Goal: Navigation & Orientation: Find specific page/section

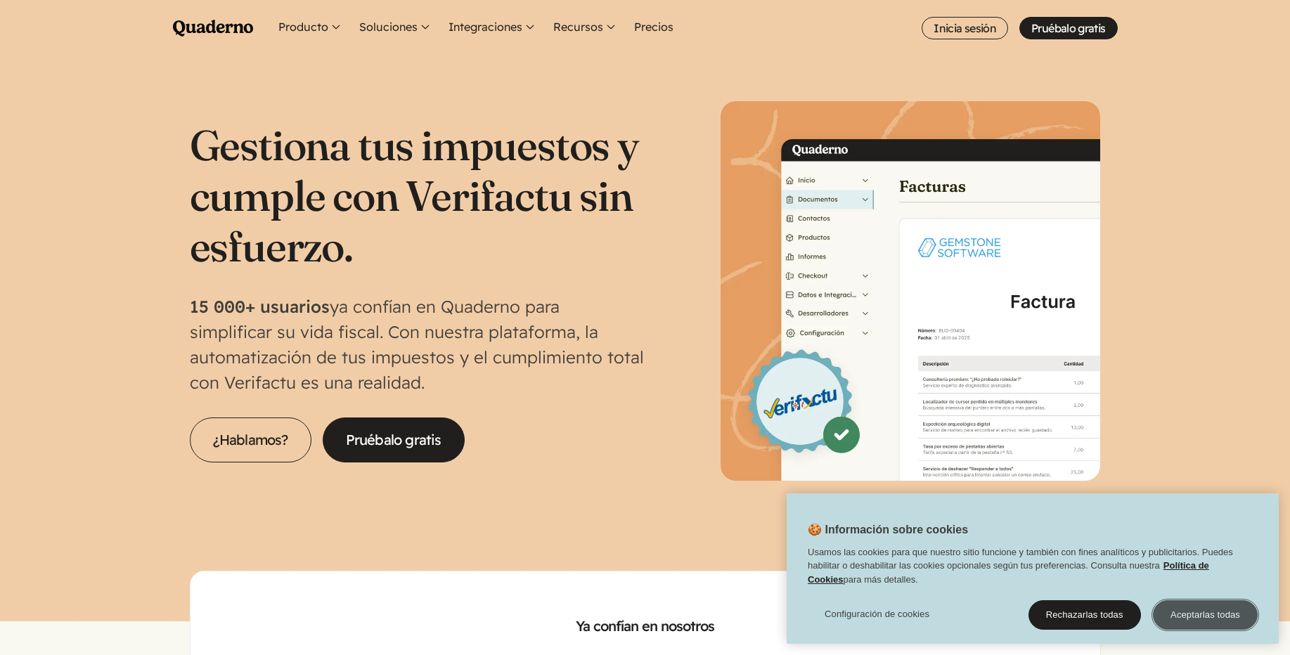
click at [1178, 620] on button "Aceptarlas todas" at bounding box center [1205, 615] width 105 height 30
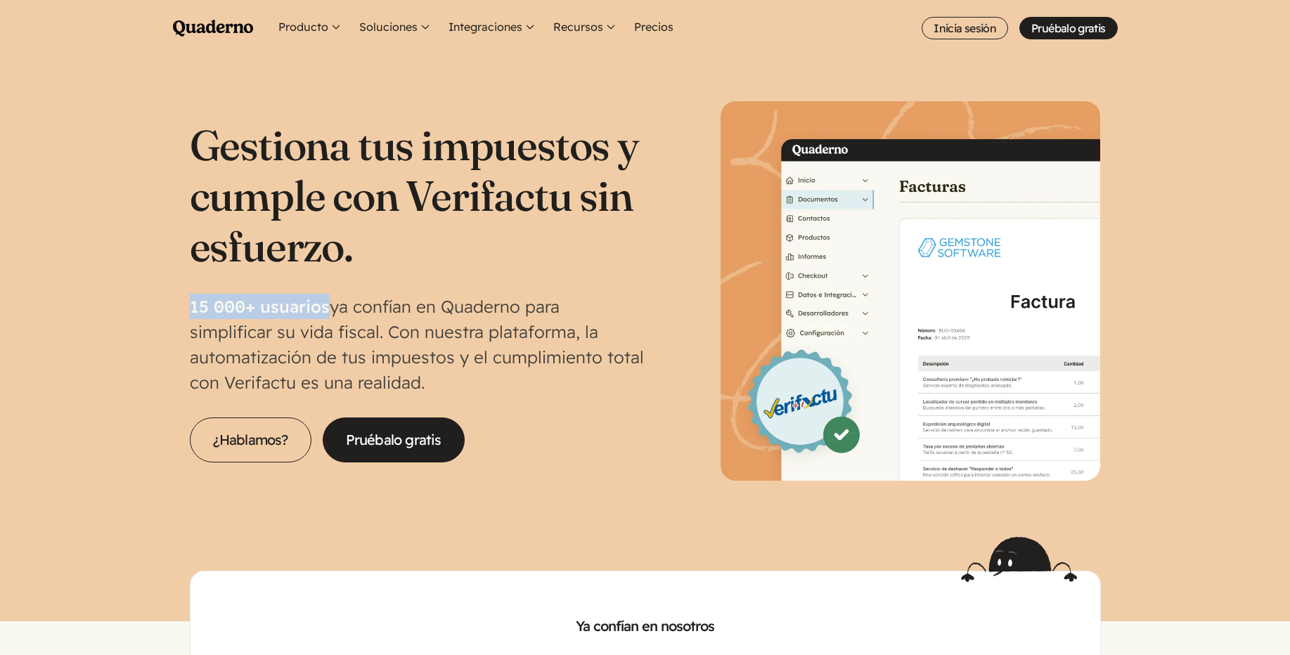
drag, startPoint x: 188, startPoint y: 306, endPoint x: 328, endPoint y: 312, distance: 140.7
click at [328, 312] on section "Gestiona tus impuestos y cumple con Verifactu sin esfuerzo. 15 000+ usuarios ya…" at bounding box center [645, 296] width 1290 height 481
click at [650, 304] on div "Gestiona tus impuestos y cumple con Verifactu sin esfuerzo. 15 000+ usuarios ya…" at bounding box center [645, 291] width 911 height 380
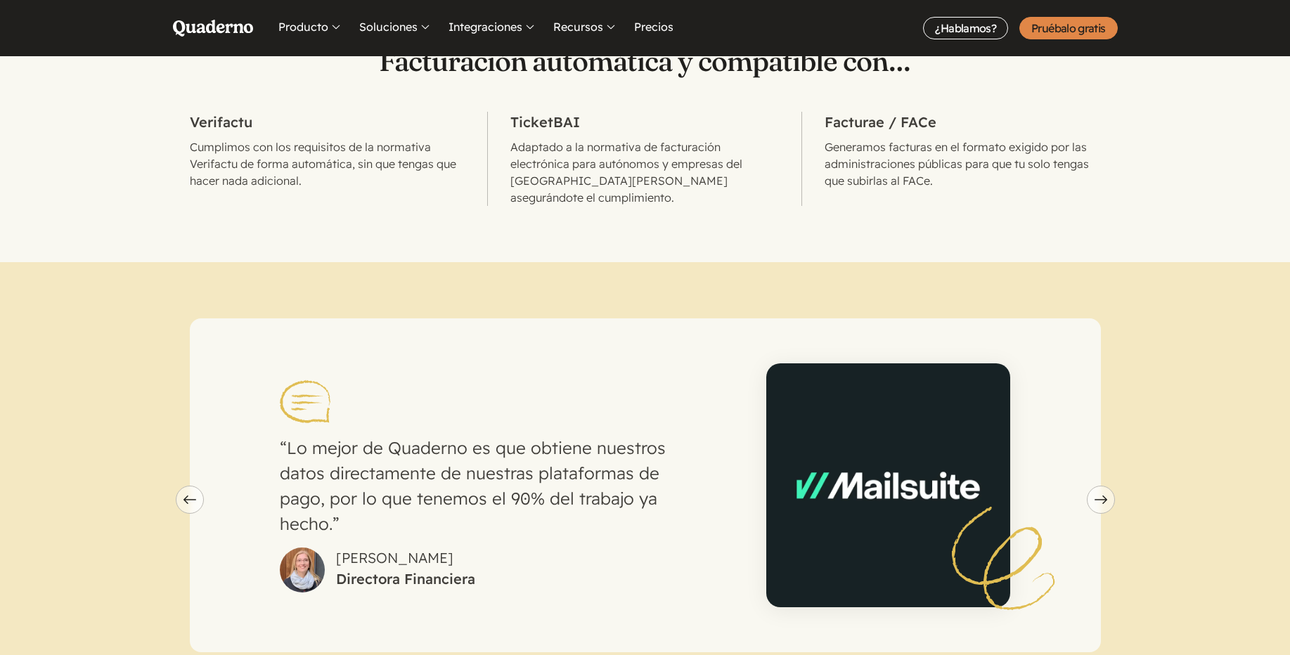
scroll to position [844, 0]
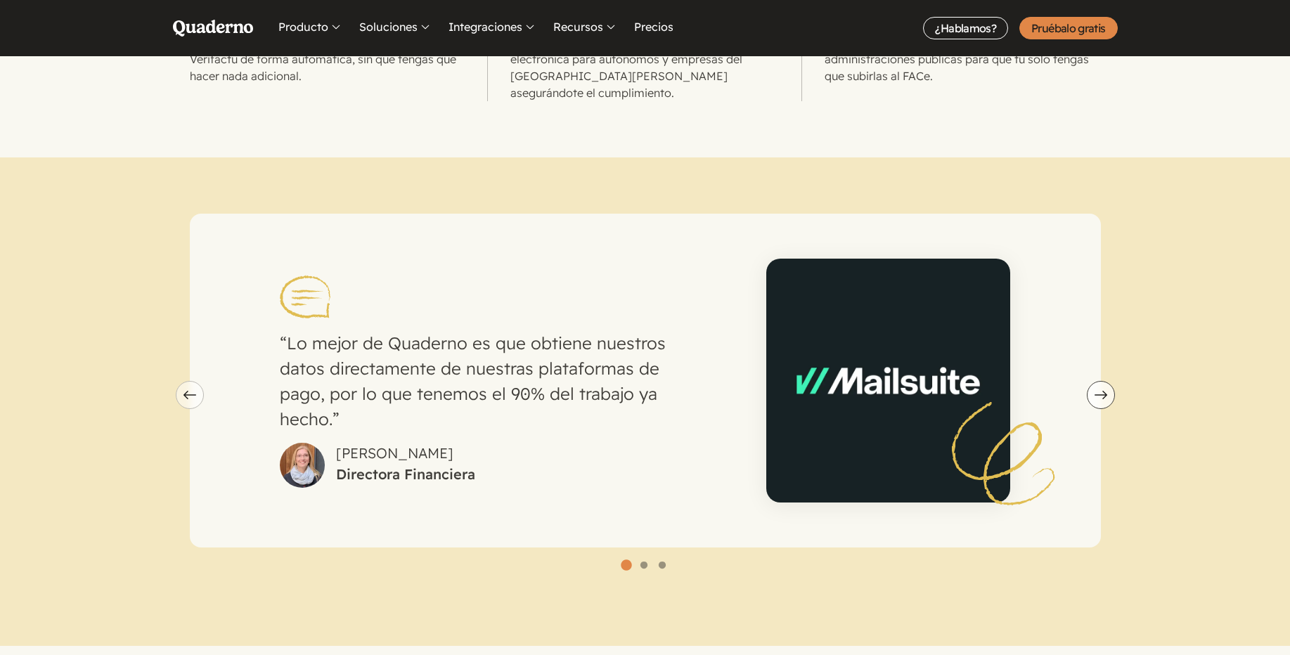
click at [1099, 389] on button "Next slide" at bounding box center [1101, 395] width 28 height 28
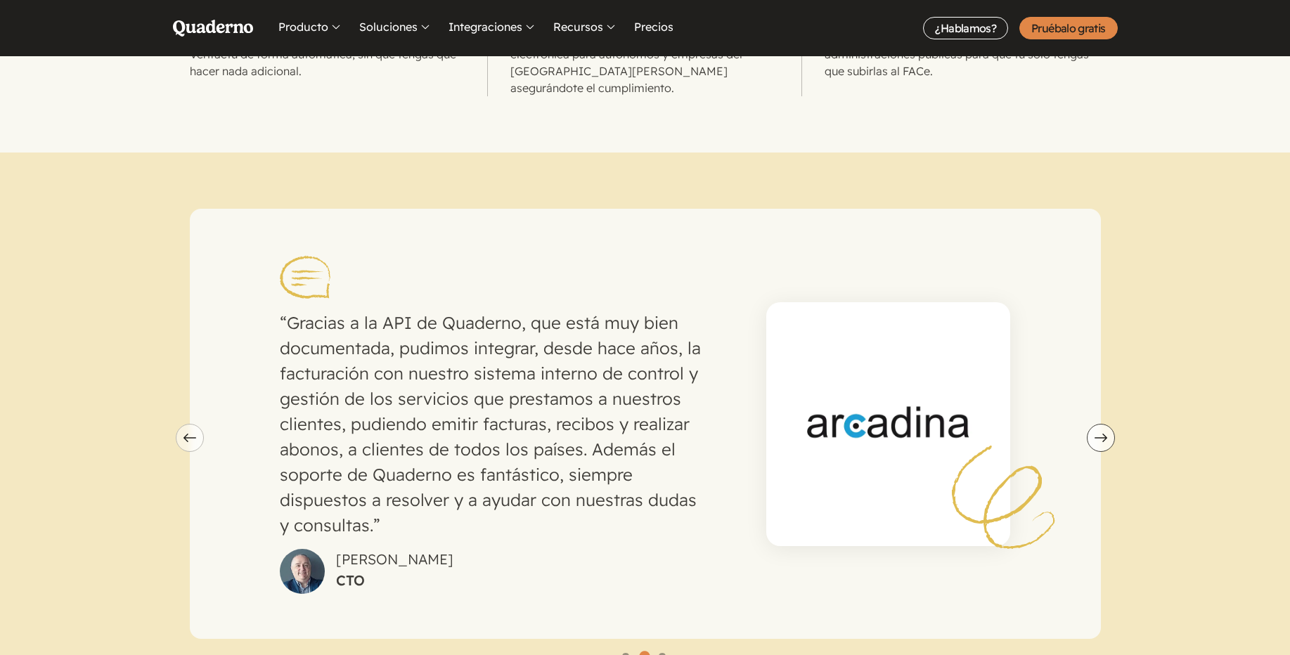
scroll to position [928, 0]
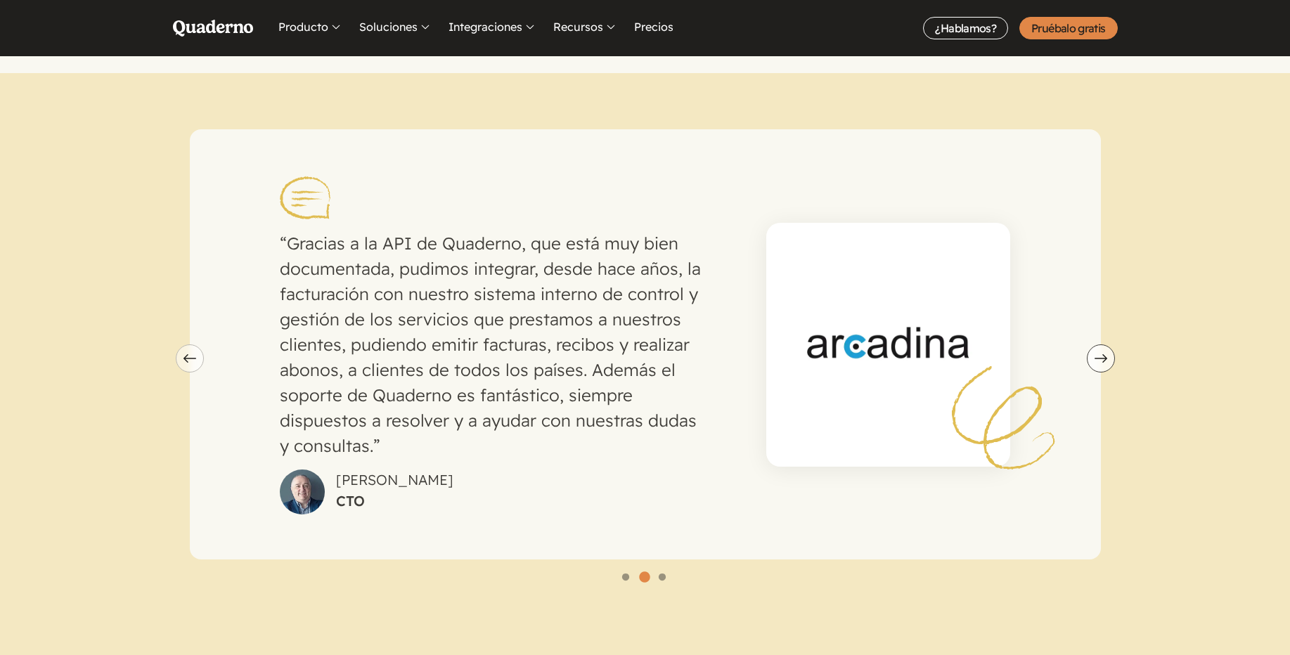
click at [1107, 344] on button "Next slide" at bounding box center [1101, 358] width 28 height 28
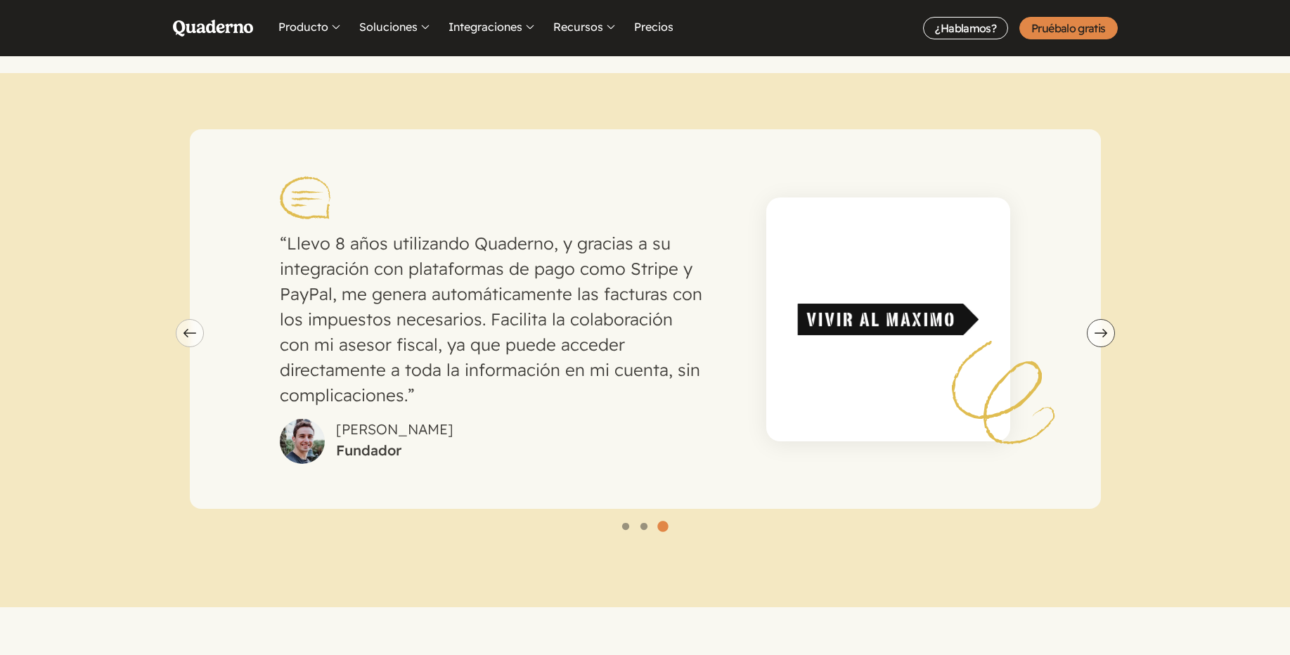
click at [1106, 329] on icon "Next slide" at bounding box center [1101, 333] width 13 height 8
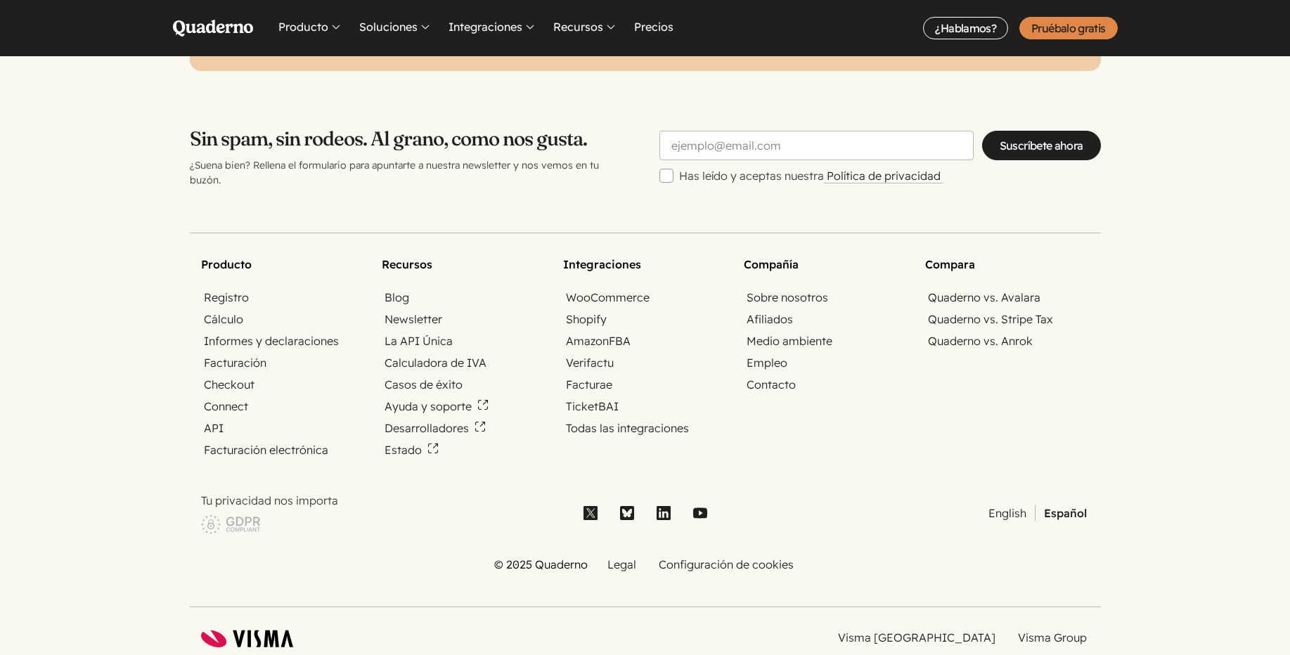
scroll to position [4663, 0]
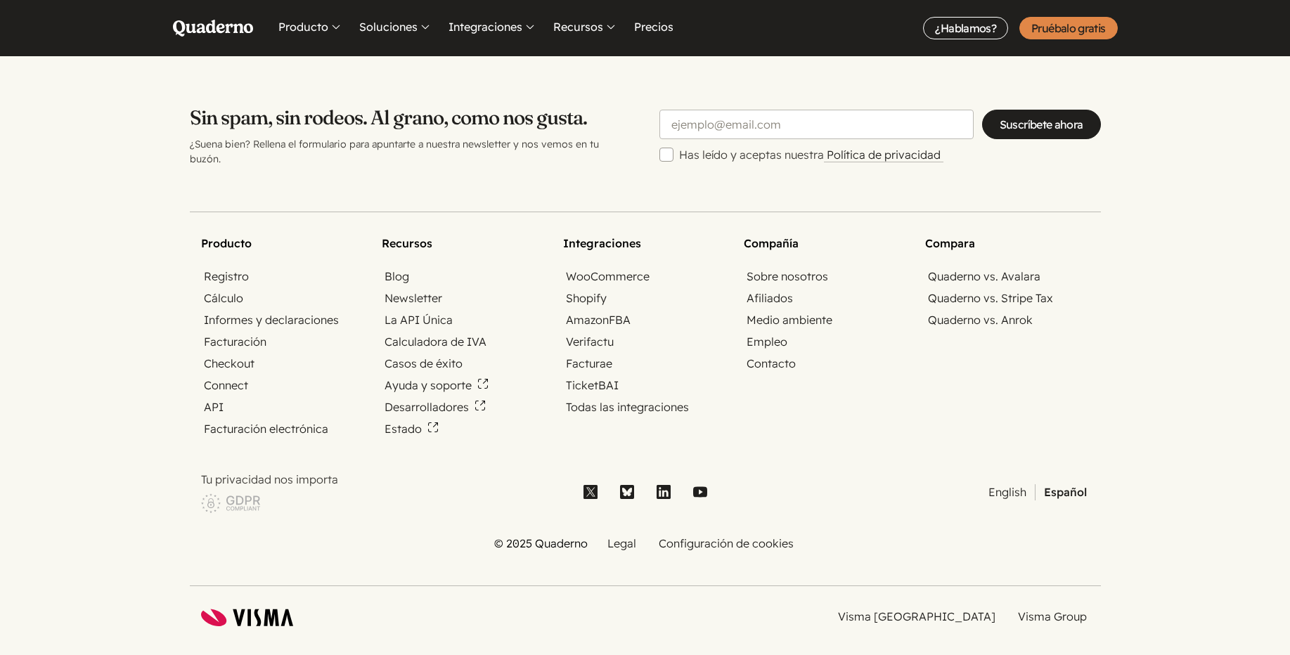
drag, startPoint x: 253, startPoint y: 598, endPoint x: 7, endPoint y: 554, distance: 250.0
click at [7, 554] on footer "Producto Registro Cálculo Informes y declaraciones Facturación Checkout Connect…" at bounding box center [645, 419] width 1290 height 505
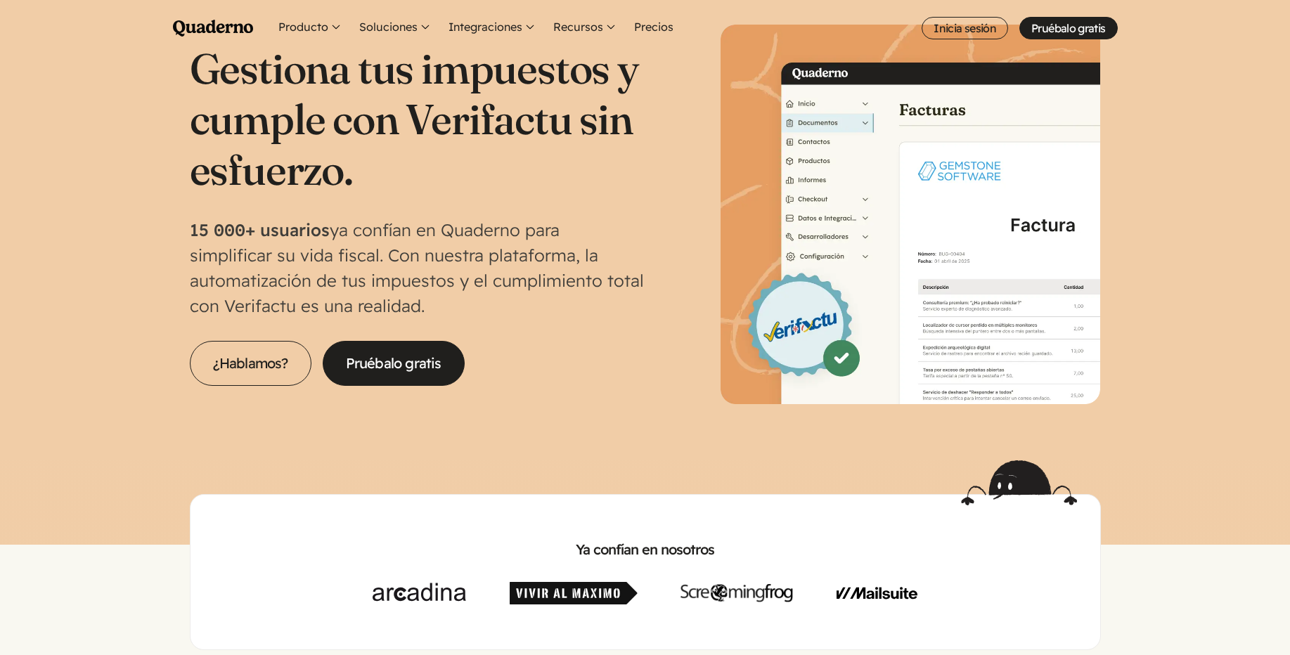
scroll to position [0, 0]
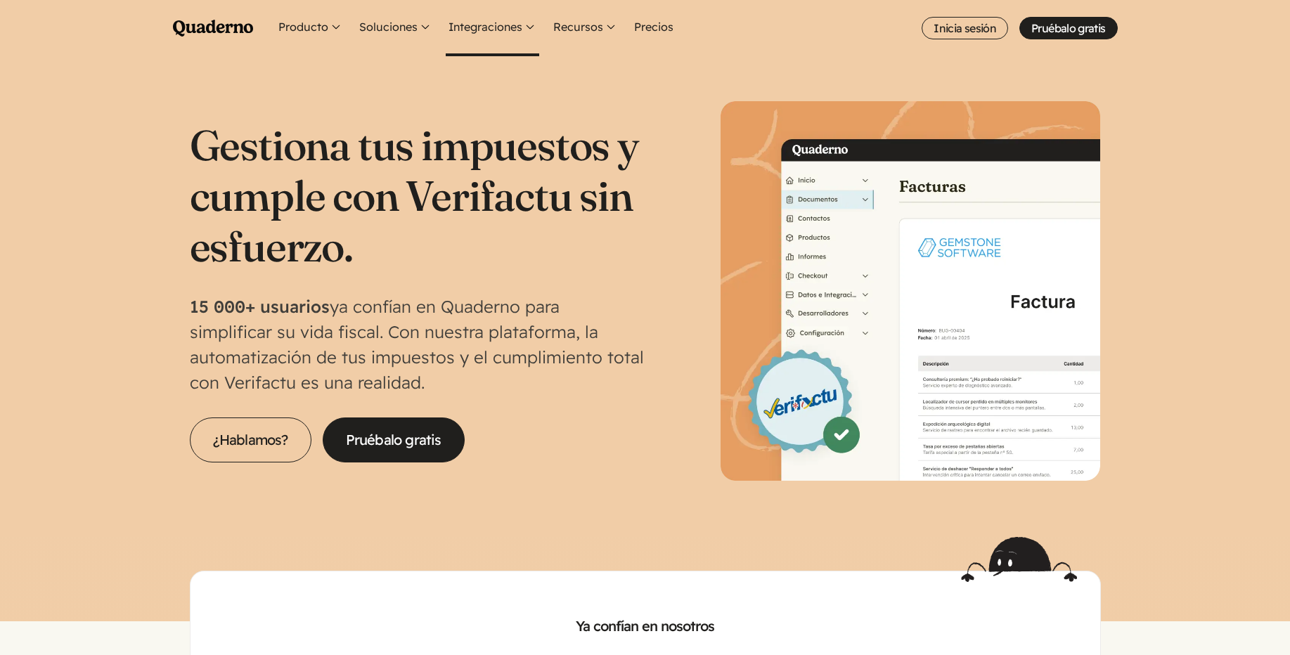
click at [510, 32] on button "Integraciones" at bounding box center [493, 28] width 94 height 56
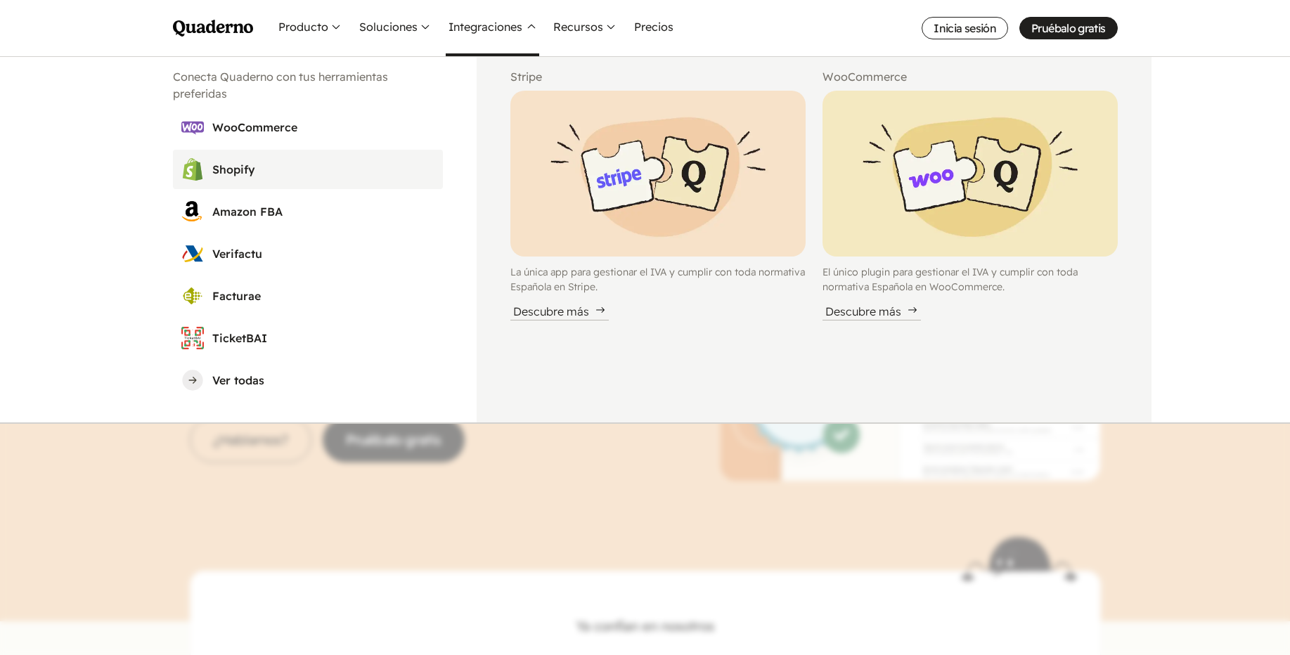
click at [243, 169] on h3 "Shopify" at bounding box center [323, 169] width 222 height 17
